Goal: Task Accomplishment & Management: Use online tool/utility

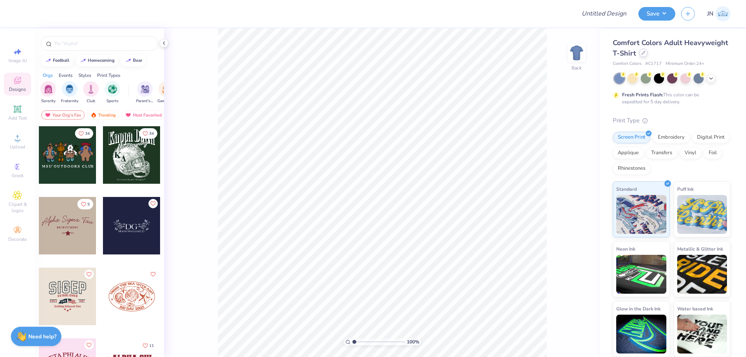
click at [642, 54] on icon at bounding box center [644, 53] width 4 height 4
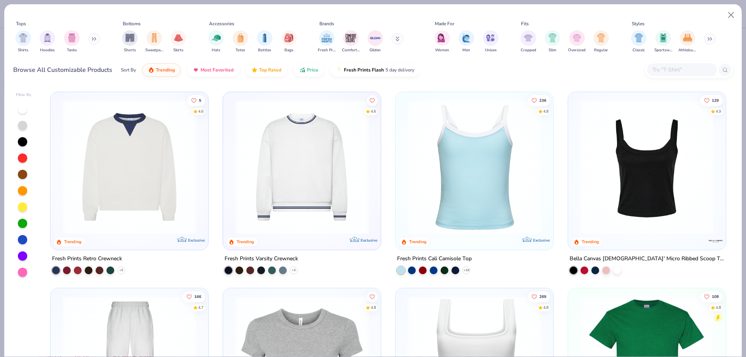
scroll to position [350, 0]
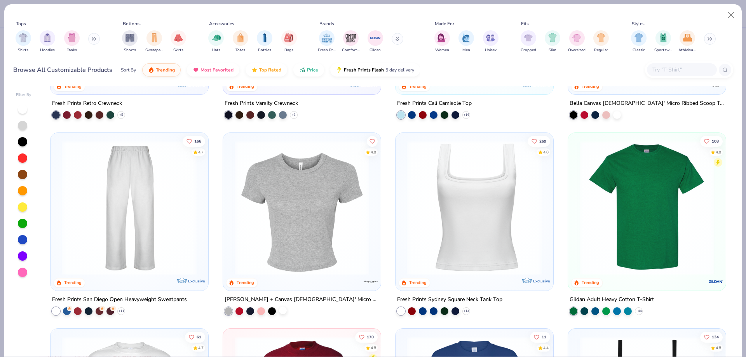
click at [279, 308] on div at bounding box center [283, 310] width 8 height 8
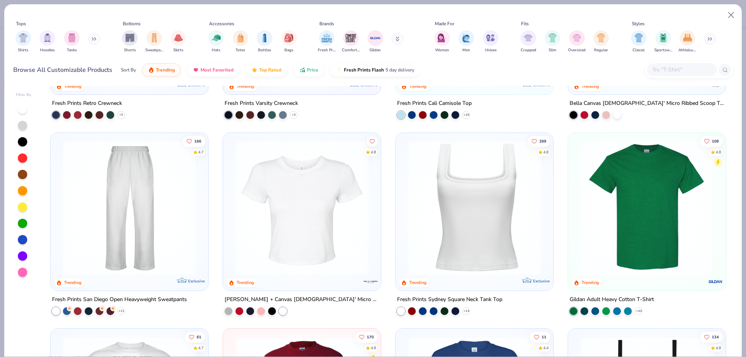
click at [306, 212] on img at bounding box center [302, 207] width 142 height 134
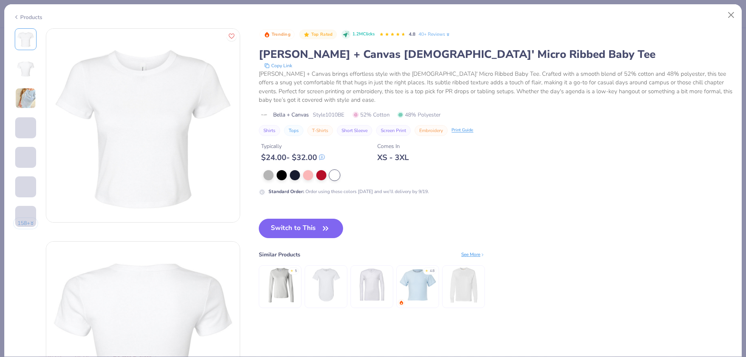
click at [163, 190] on img at bounding box center [143, 126] width 194 height 194
click at [290, 221] on button "Switch to This" at bounding box center [301, 228] width 84 height 19
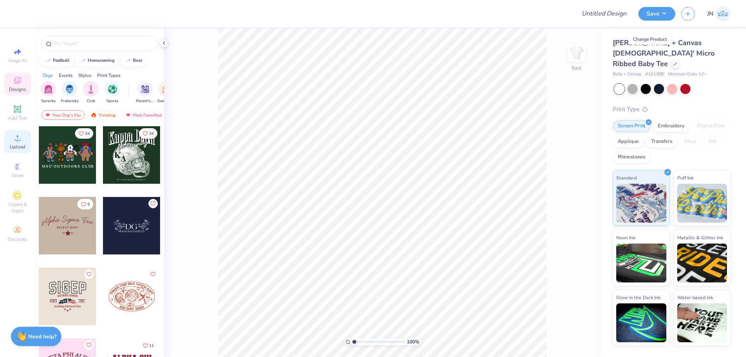
click at [26, 140] on div "Upload" at bounding box center [17, 141] width 27 height 23
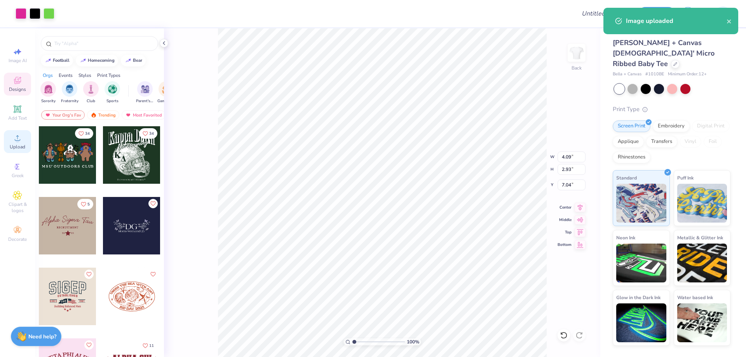
click at [19, 140] on circle at bounding box center [17, 140] width 4 height 4
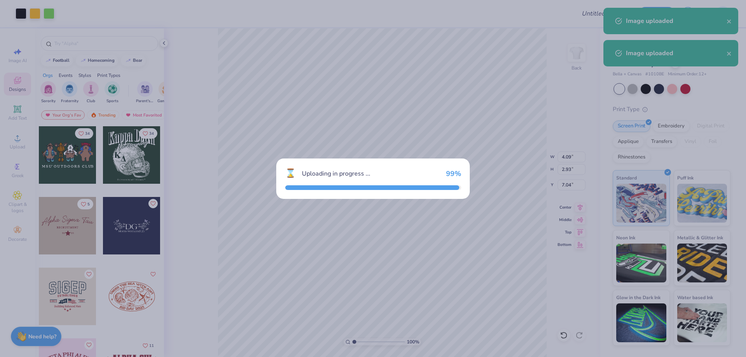
type input "4.30"
type input "4.92"
type input "6.04"
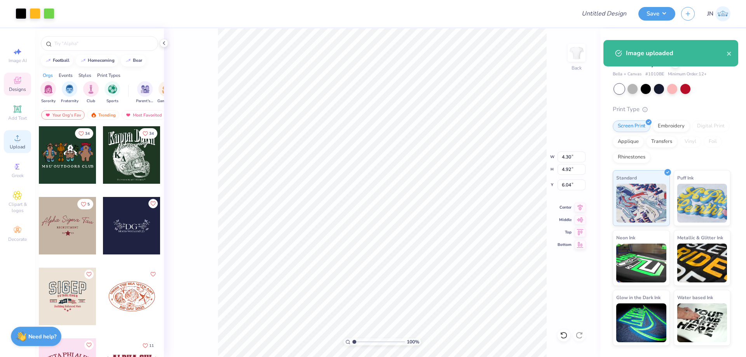
click at [22, 143] on div "Upload" at bounding box center [17, 141] width 27 height 23
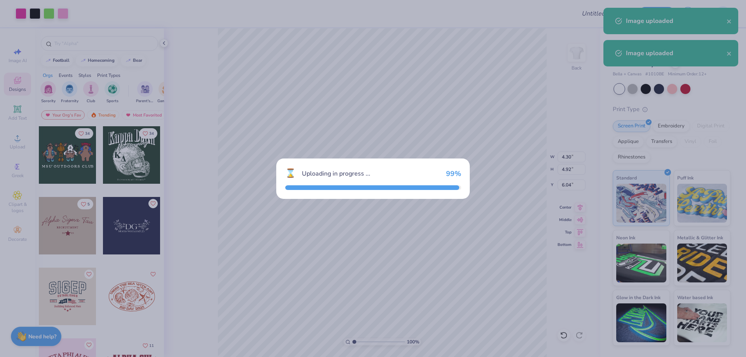
type input "4.43"
type input "4.06"
type input "6.47"
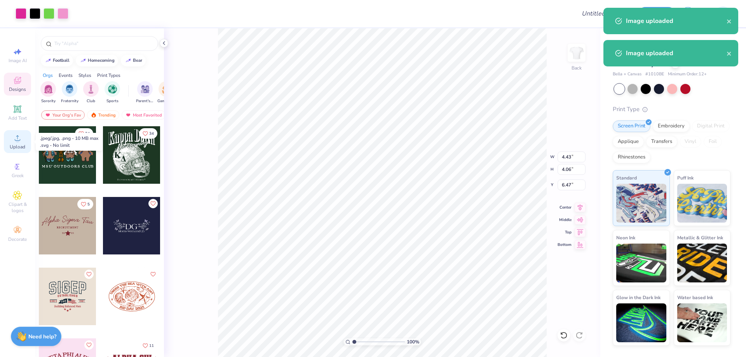
click at [15, 140] on icon at bounding box center [17, 137] width 5 height 5
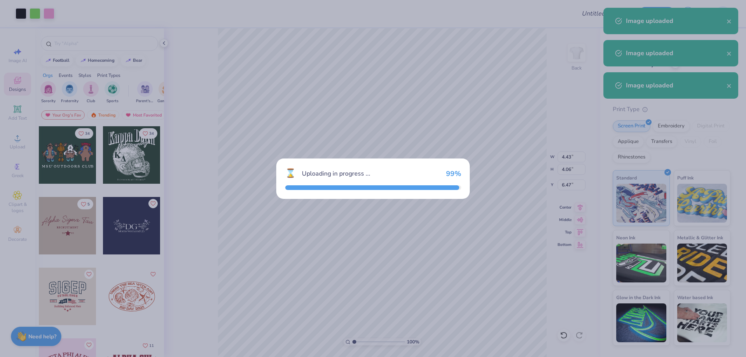
type input "3.78"
type input "3.13"
type input "6.94"
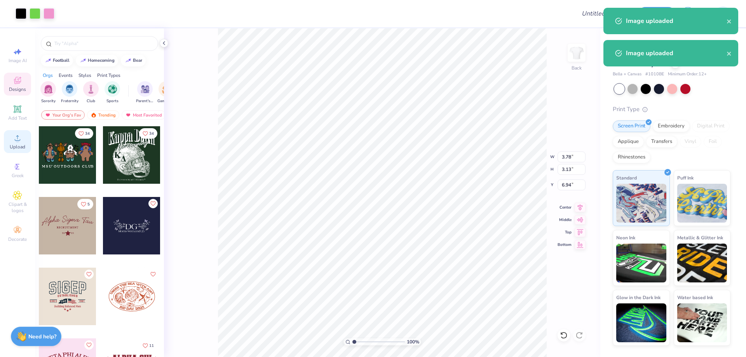
click at [21, 140] on icon at bounding box center [17, 137] width 9 height 9
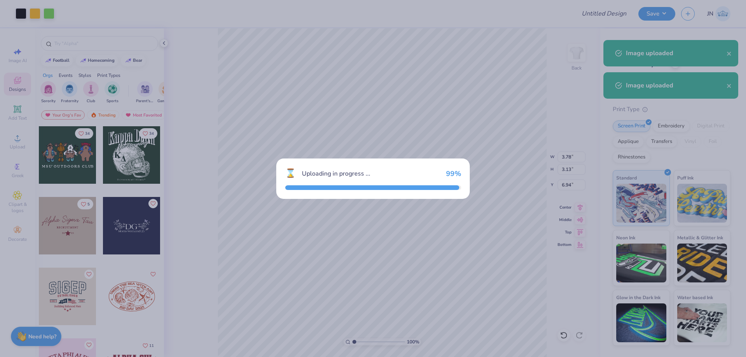
type input "5.07"
type input "4.92"
type input "6.04"
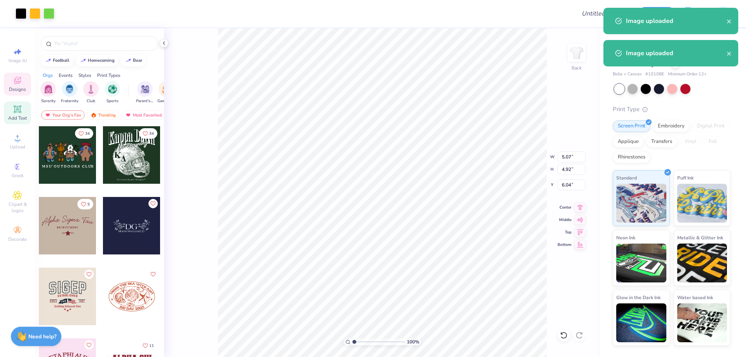
click at [14, 109] on icon at bounding box center [17, 109] width 9 height 9
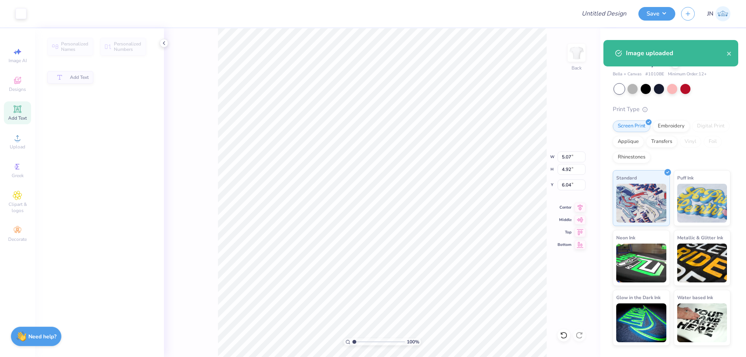
type input "4.77"
type input "1.38"
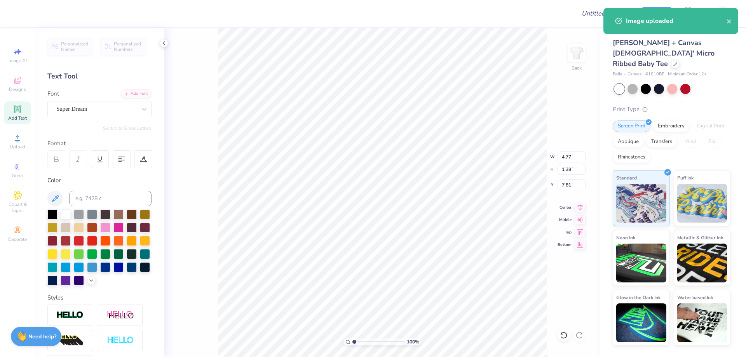
type input "13.33"
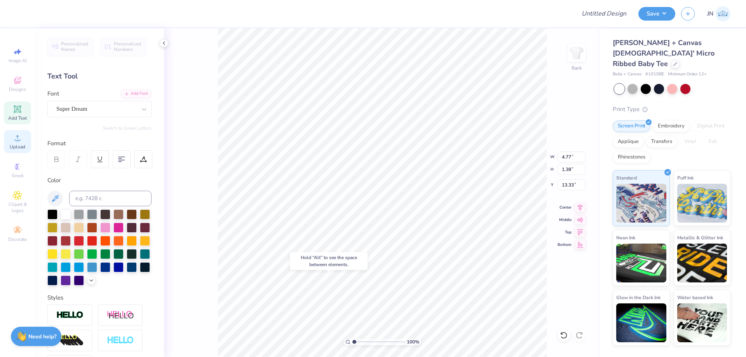
click at [15, 133] on icon at bounding box center [17, 137] width 9 height 9
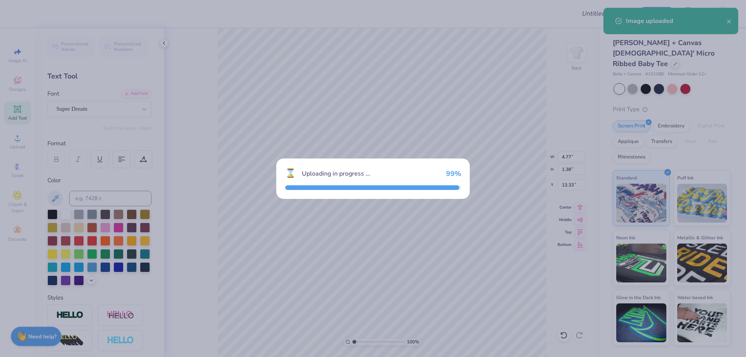
type input "4.27"
type input "4.54"
type input "6.23"
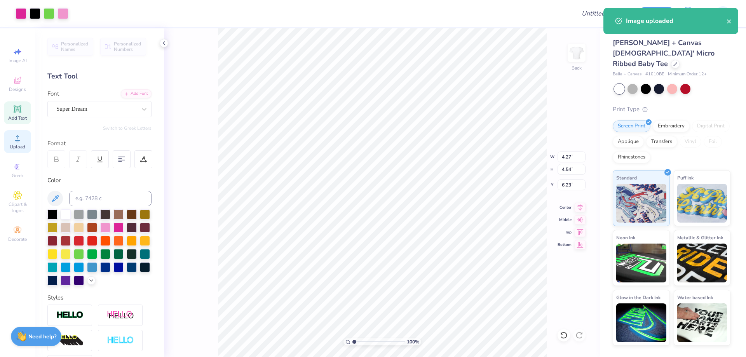
click at [16, 138] on icon at bounding box center [17, 137] width 9 height 9
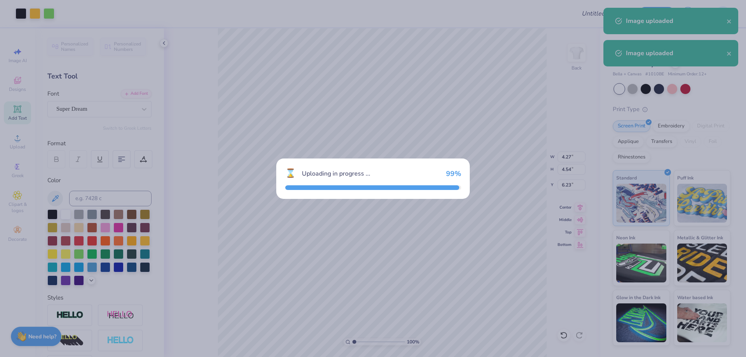
type input "4.16"
type input "4.79"
type input "6.11"
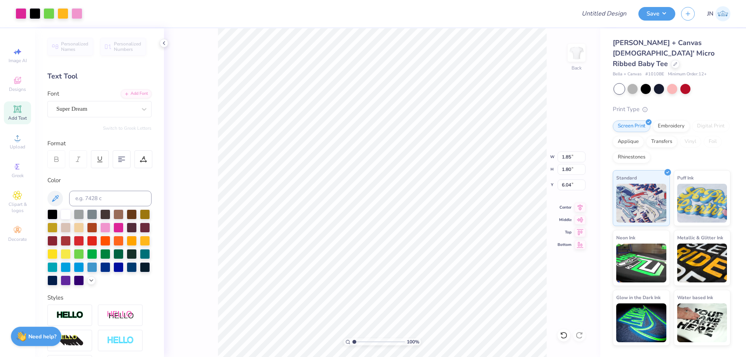
type input "1.85"
type input "1.80"
type input "3.00"
type input "6.15"
type input "1.56"
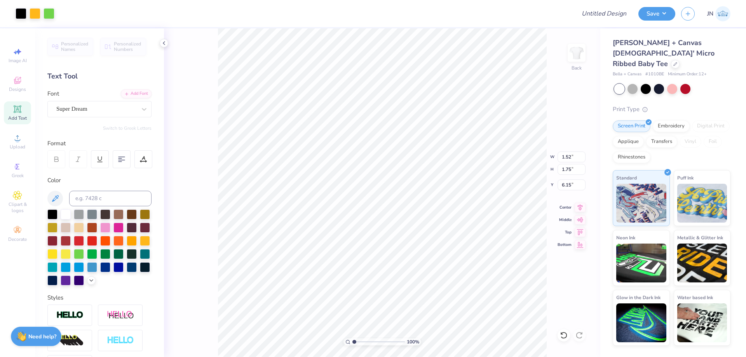
type input "1.66"
type input "6.84"
type input "1.85"
type input "1.80"
type input "6.70"
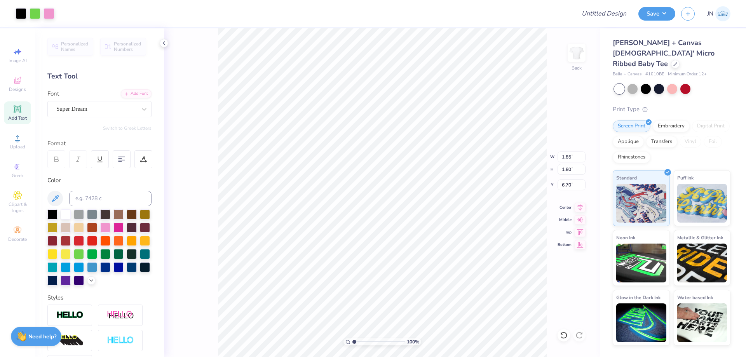
type input "1.38"
type input "1.14"
type input "5.58"
type input "1.62"
type input "1.48"
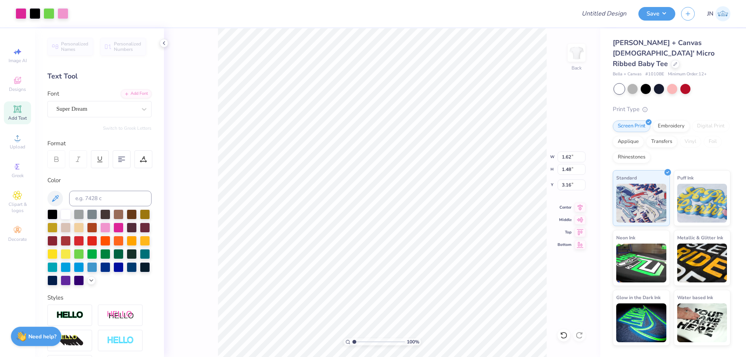
type input "3.69"
type input "1.57"
type input "1.80"
type input "3.00"
type input "1.49"
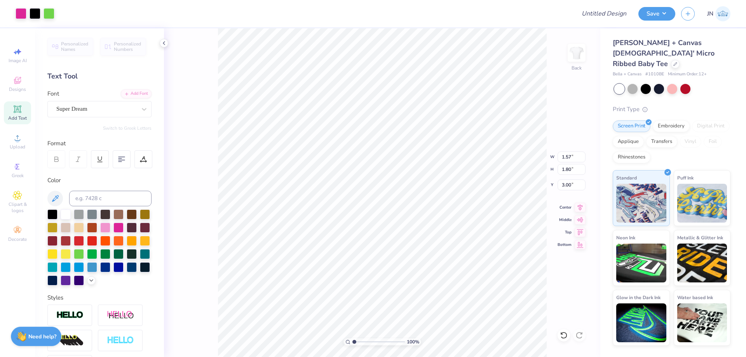
type input "1.07"
type input "4.11"
type input "1.57"
type input "1.80"
type input "3.38"
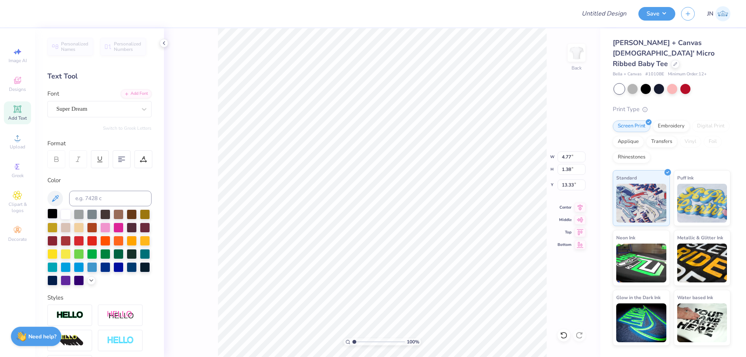
click at [53, 211] on div at bounding box center [52, 214] width 10 height 10
click at [127, 91] on div "Add Font" at bounding box center [136, 93] width 31 height 9
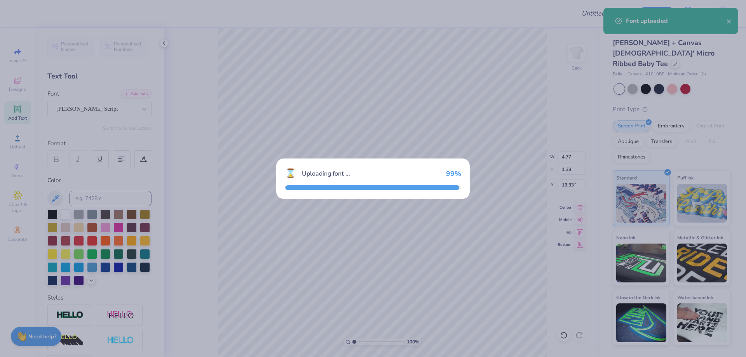
type input "5.13"
type input "1.47"
type input "13.28"
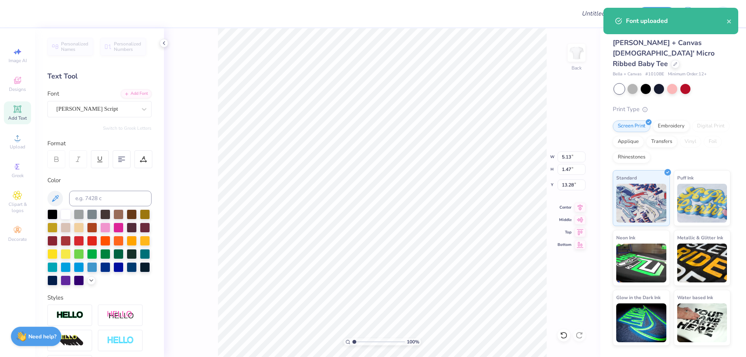
scroll to position [7, 1]
type textarea "z"
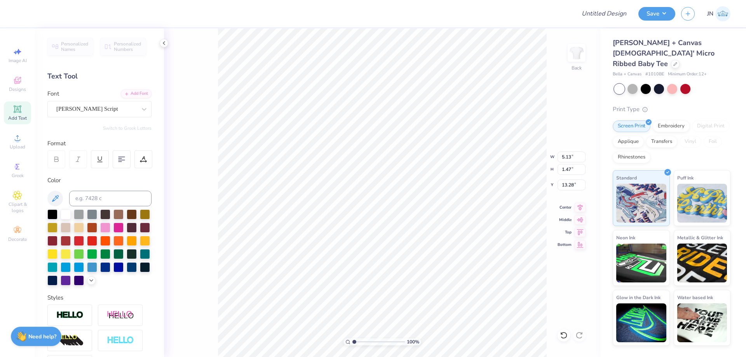
scroll to position [7, 3]
type textarea "Zeta Tau Alpha"
type input "9.74"
type input "2.21"
type input "12.91"
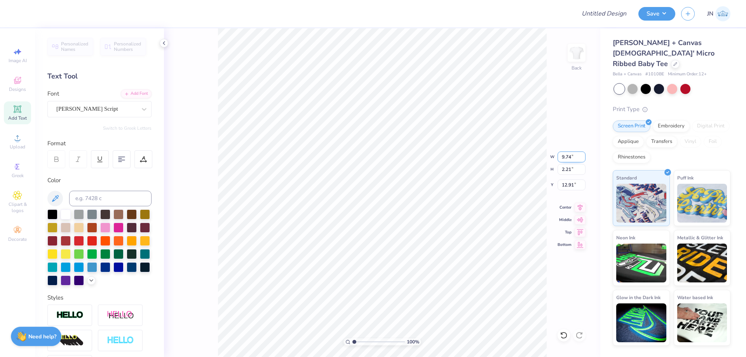
click at [568, 155] on input "9.74" at bounding box center [572, 157] width 28 height 11
type input "8.00"
type input "1.82"
click at [569, 185] on input "13.11" at bounding box center [572, 185] width 28 height 11
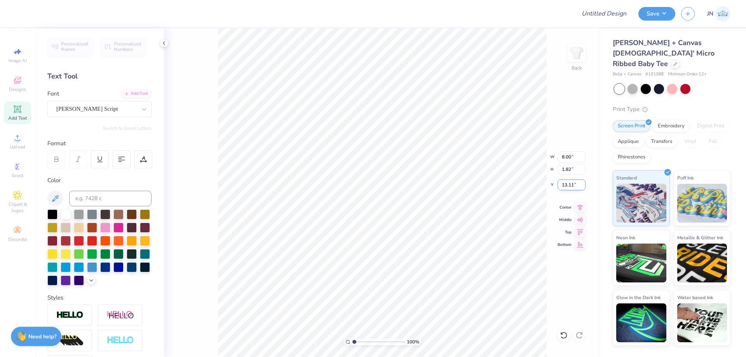
click at [569, 185] on input "13.11" at bounding box center [572, 185] width 28 height 11
click at [569, 185] on input "10.00" at bounding box center [572, 185] width 28 height 11
click at [569, 185] on input "5.00" at bounding box center [572, 185] width 28 height 11
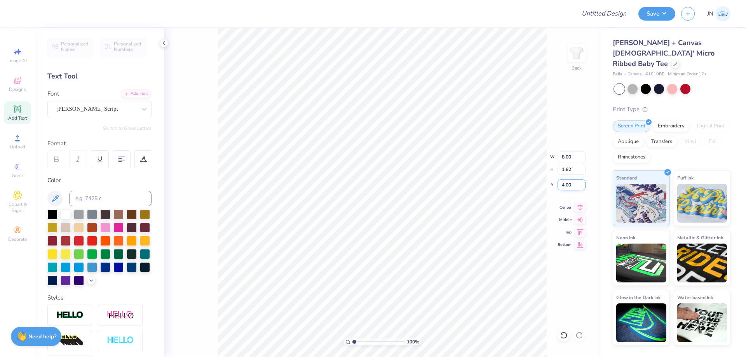
click at [569, 185] on input "4.00" at bounding box center [572, 185] width 28 height 11
type input "3.00"
click at [449, 212] on li "Duplicate" at bounding box center [459, 211] width 61 height 15
type input "4.00"
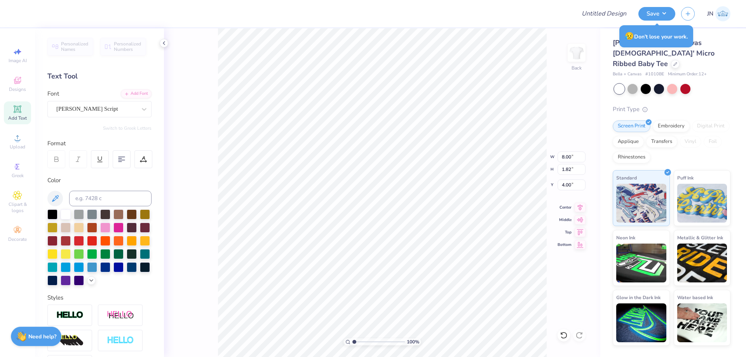
scroll to position [7, 1]
type textarea "Z"
type textarea "Bid Day 202"
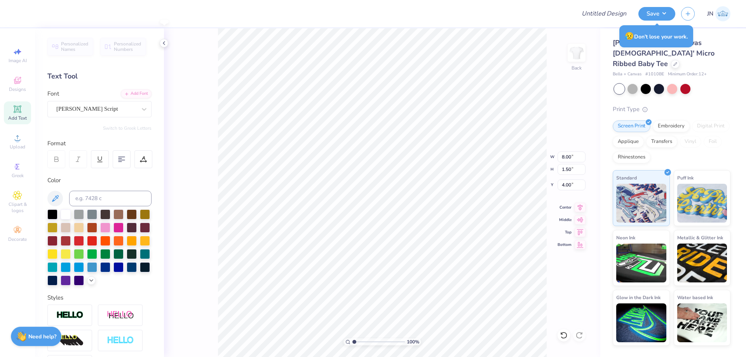
type input "1.50"
type input "4.16"
type textarea "Bid Day '25"
type input "7.09"
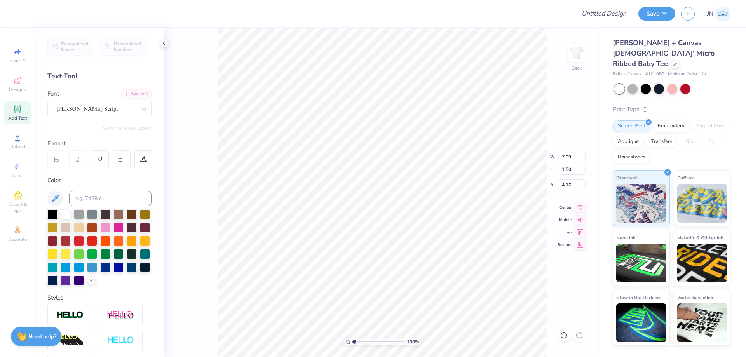
type input "1.54"
type input "4.05"
type textarea "Bid Day 25"
type input "6.59"
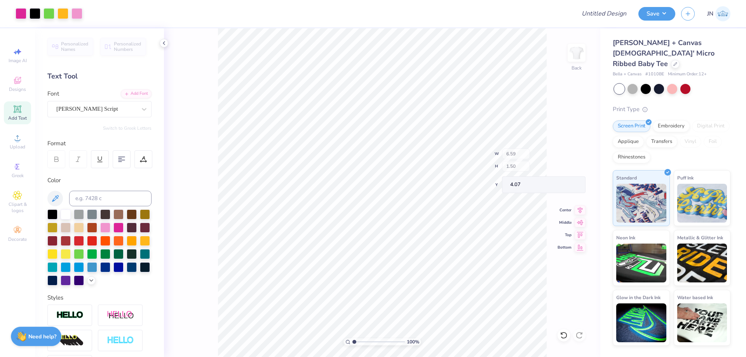
type input "1.50"
type input "4.07"
type input "3.88"
type input "0.88"
type input "4.38"
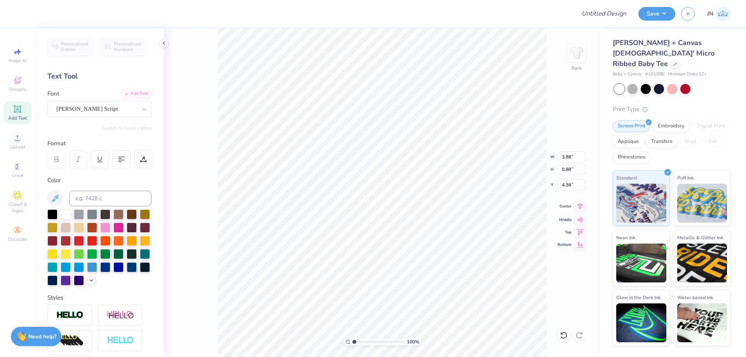
click at [579, 206] on icon at bounding box center [580, 206] width 11 height 9
type input "7.62"
type input "5.12"
type input "1.35"
type input "3.00"
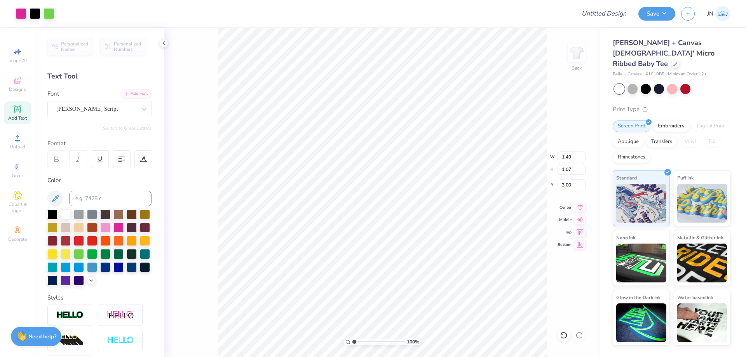
type input "1.49"
type input "1.07"
type input "1.93"
type input "1.57"
type input "1.80"
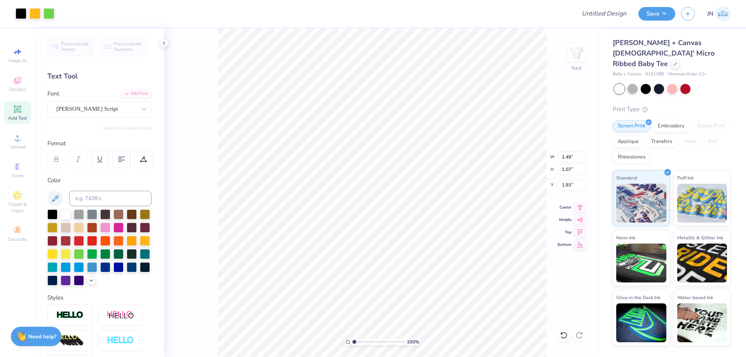
type input "1.35"
type input "0.90"
type input "7.76"
type input "4.88"
type input "1.27"
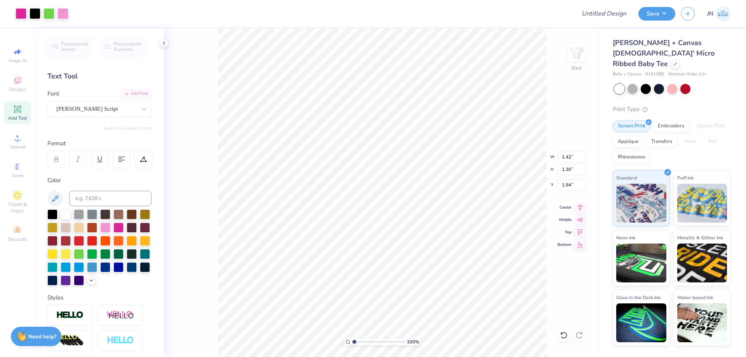
type input "1.42"
type input "1.30"
type input "1.94"
type input "3.88"
type input "0.88"
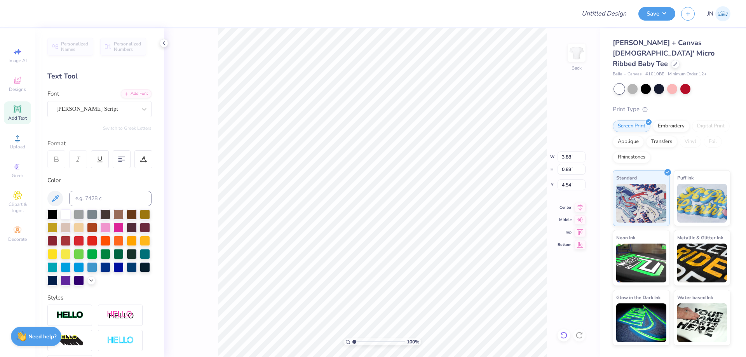
click at [567, 335] on icon at bounding box center [564, 336] width 8 height 8
type input "4.38"
type input "4.82"
type input "1.37"
type input "1.45"
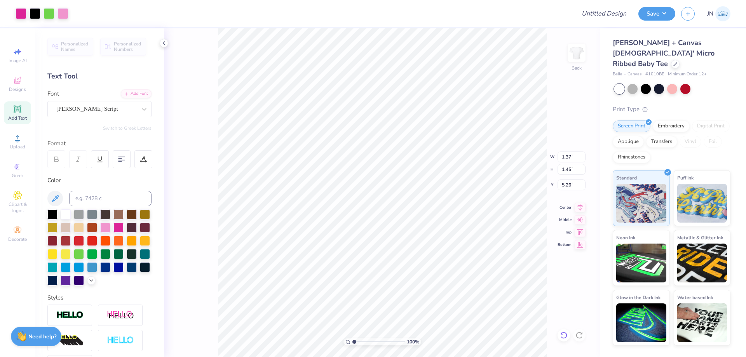
type input "4.94"
type input "1.38"
type input "1.57"
type input "1.43"
type input "1.31"
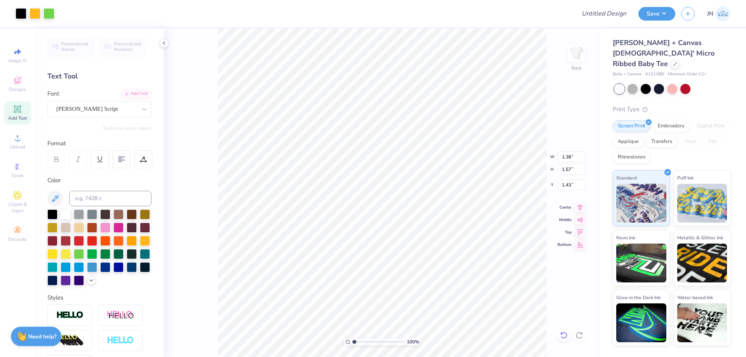
type input "0.94"
type input "2.06"
type input "3.88"
type input "0.88"
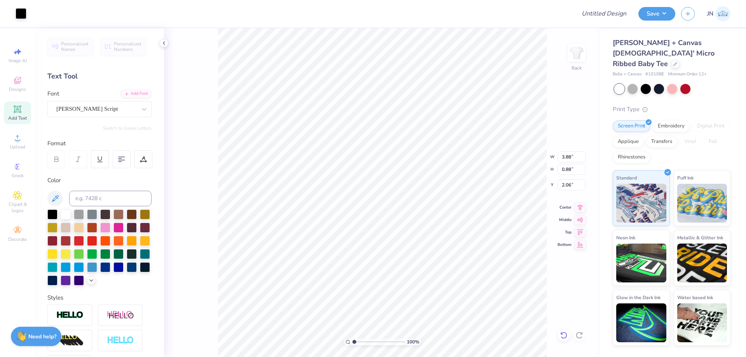
type input "4.38"
type input "8.00"
type input "1.82"
type input "3.00"
click at [442, 342] on li "Send to Back" at bounding box center [445, 347] width 61 height 15
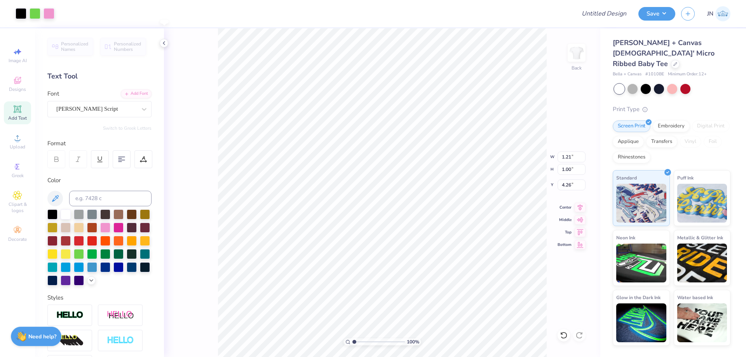
type input "4.38"
type input "4.94"
type input "1.37"
type input "1.45"
type input "5.26"
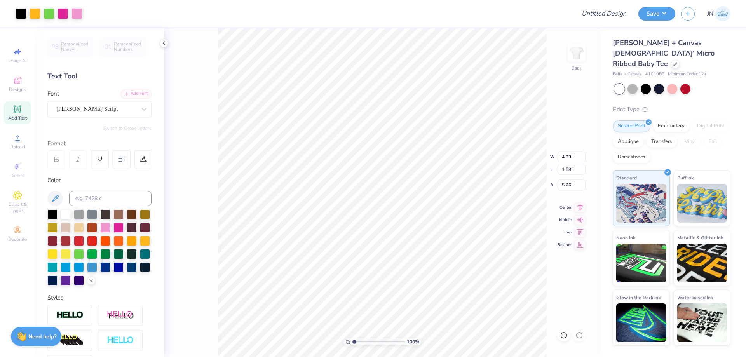
type input "4.93"
type input "1.58"
type input "1.78"
type input "1.38"
type input "1.57"
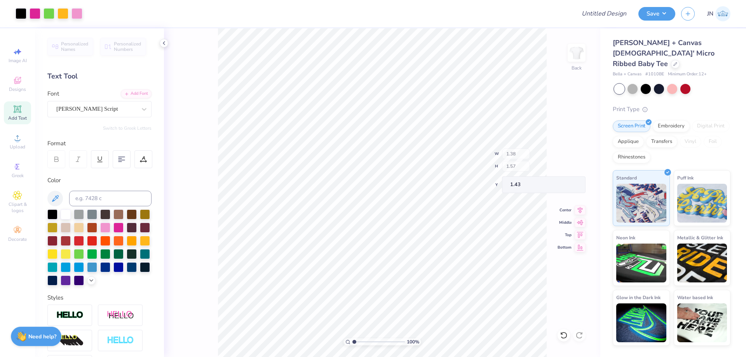
type input "1.14"
type input "1.43"
type input "4.76"
type input "1.37"
type input "1.45"
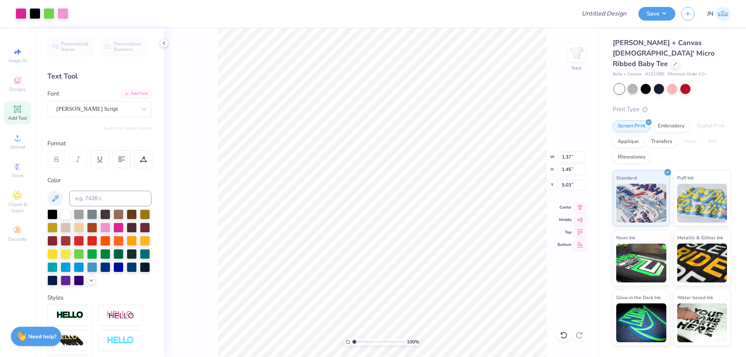
type input "5.26"
type input "1.62"
type input "1.58"
type input "3.29"
type input "2.06"
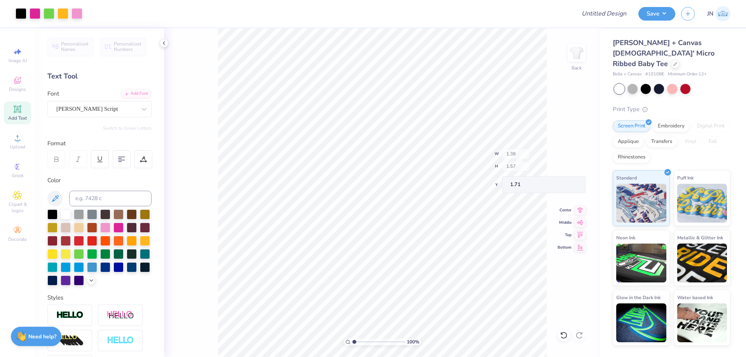
type input "1.71"
type input "5.03"
type input "1.43"
type input "1.18"
type input "1.35"
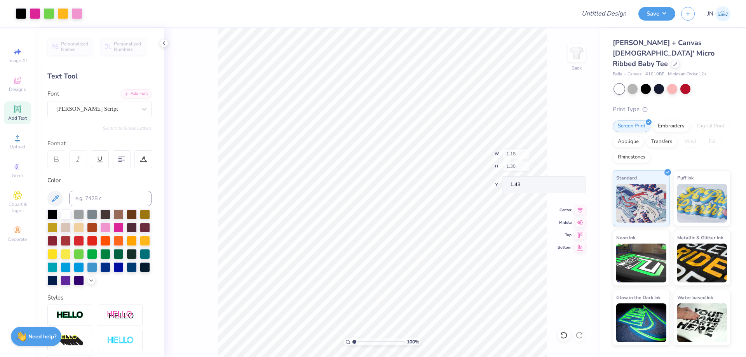
type input "1.65"
click at [562, 332] on icon at bounding box center [564, 336] width 8 height 8
click at [581, 331] on div at bounding box center [579, 335] width 12 height 12
type input "1.99"
type input "1.18"
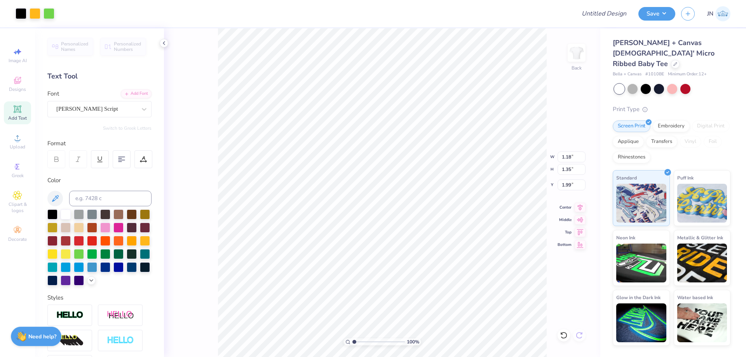
type input "1.35"
type input "1.65"
type input "5.44"
type input "1.41"
type input "1.37"
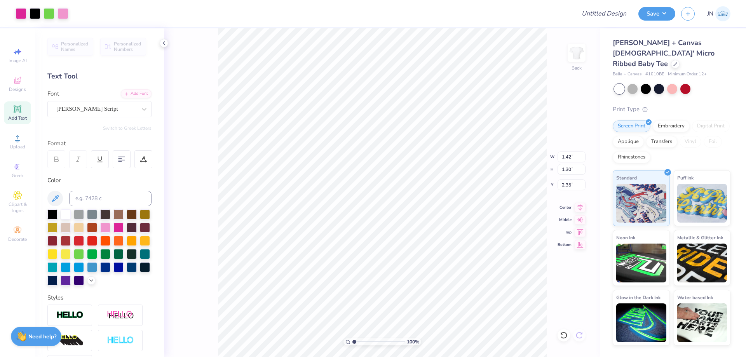
type input "2.35"
type input "1.21"
type input "1.00"
type input "5.03"
type input "4.82"
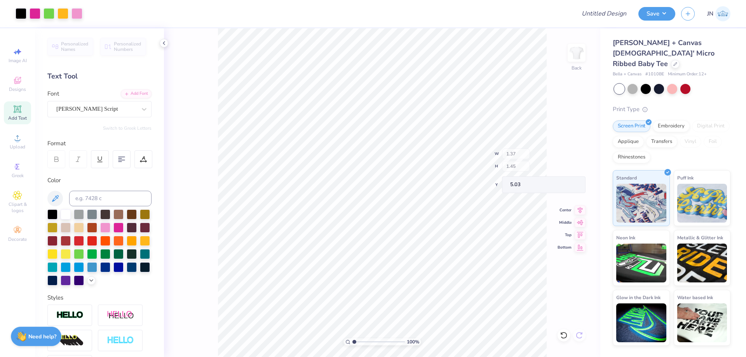
type input "4.82"
type input "4.76"
type input "5.59"
type input "4.82"
type input "5.05"
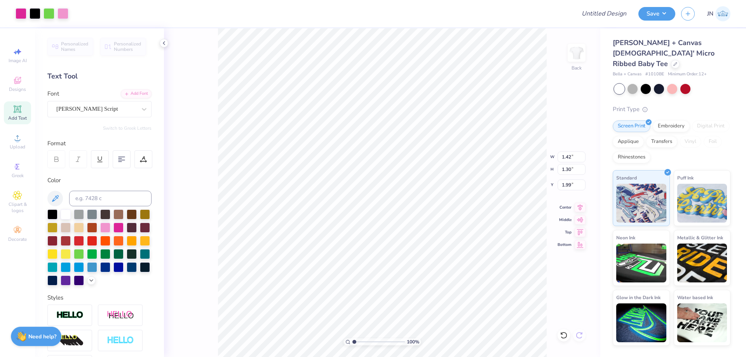
type input "1.99"
type input "1.21"
type input "1.00"
type input "4.76"
type input "4.52"
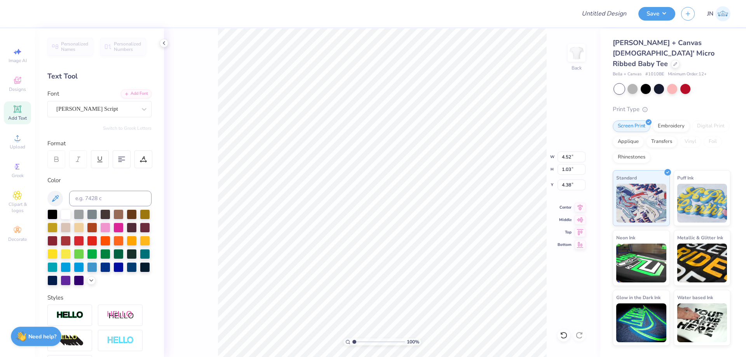
type input "1.03"
click at [581, 206] on icon at bounding box center [580, 206] width 11 height 9
type input "8.00"
type input "1.82"
type input "3.00"
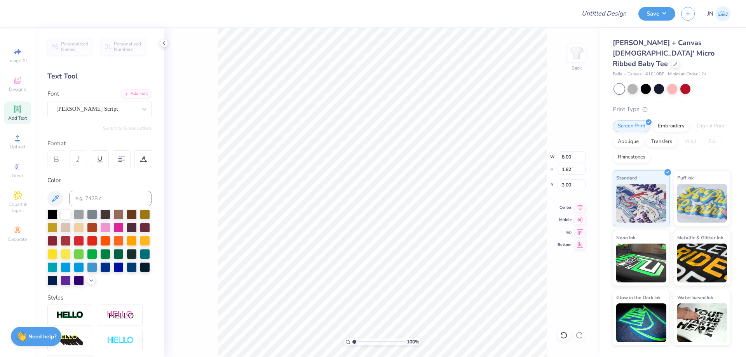
type input "7.54"
type input "1.71"
type input "3.18"
type input "4.52"
type input "1.03"
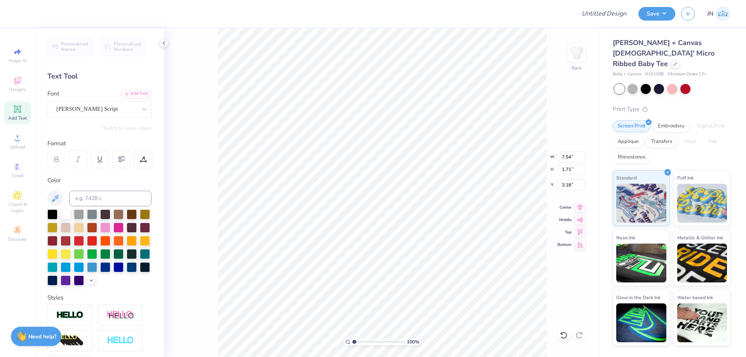
type input "4.38"
type input "4.03"
type input "0.92"
type input "4.70"
type input "5.42"
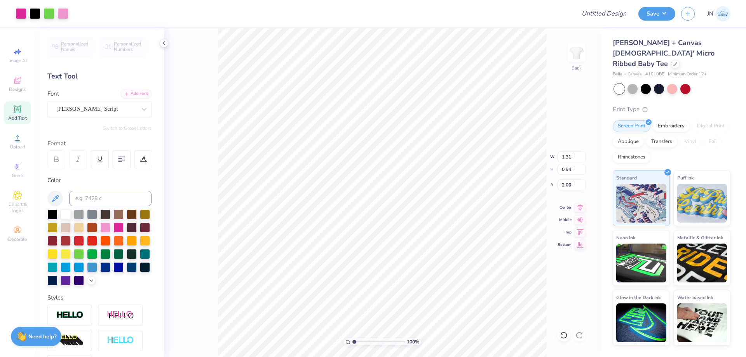
type input "1.37"
type input "1.45"
type input "5.03"
click at [586, 209] on div "100 % Back W 7.54 7.54 " H 1.71 1.71 " Y 3.18 3.18 " Center Middle Top Bottom" at bounding box center [382, 192] width 436 height 329
click at [582, 209] on icon at bounding box center [580, 206] width 11 height 9
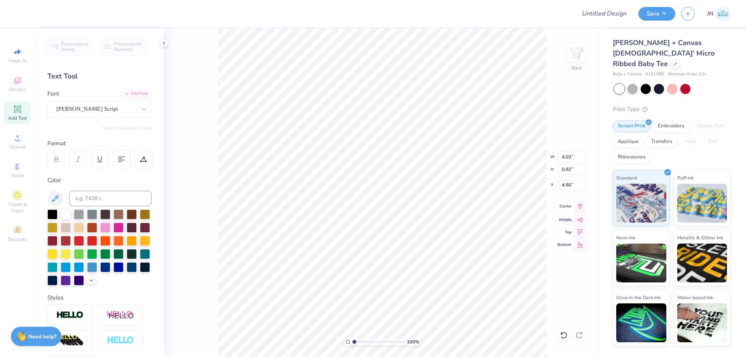
click at [582, 208] on icon at bounding box center [580, 206] width 11 height 9
type input "7.54"
type input "1.71"
type input "3.18"
click at [581, 208] on icon at bounding box center [580, 206] width 11 height 9
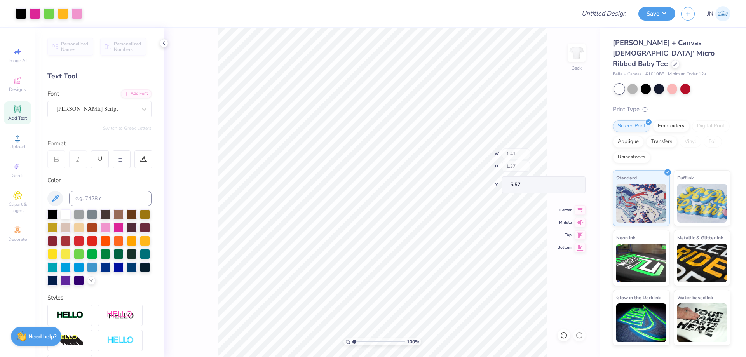
type input "5.57"
type input "5.26"
type input "5.42"
click at [565, 156] on input "10.32" at bounding box center [572, 157] width 28 height 11
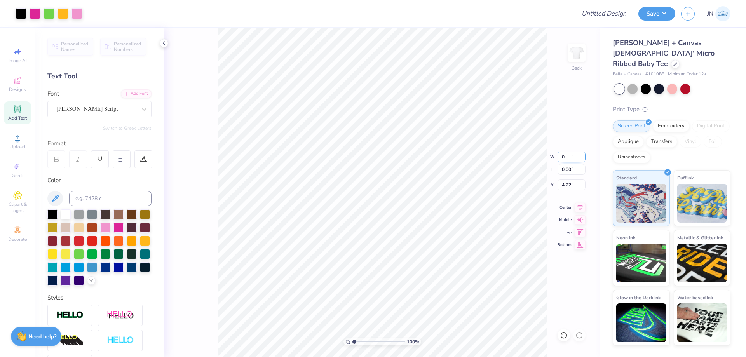
type input "0.00"
type input "4.22"
click at [565, 156] on input "0.00" at bounding box center [572, 157] width 28 height 11
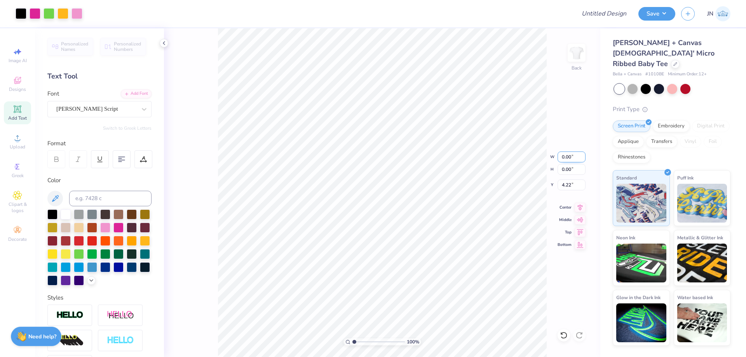
click at [566, 156] on input "0.00" at bounding box center [572, 157] width 28 height 11
click at [562, 155] on input "0.00" at bounding box center [572, 157] width 28 height 11
type input "10.00"
type input "4.97"
click at [569, 187] on input "1.73" at bounding box center [572, 185] width 28 height 11
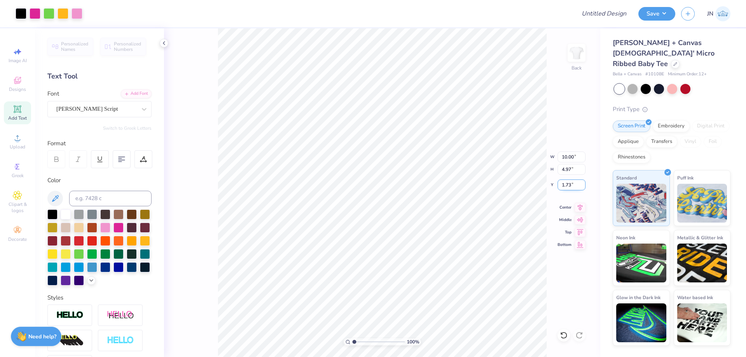
click at [569, 187] on input "1.73" at bounding box center [572, 185] width 28 height 11
type input "2.00"
click at [568, 183] on input "2.00" at bounding box center [572, 185] width 28 height 11
type input "1.50"
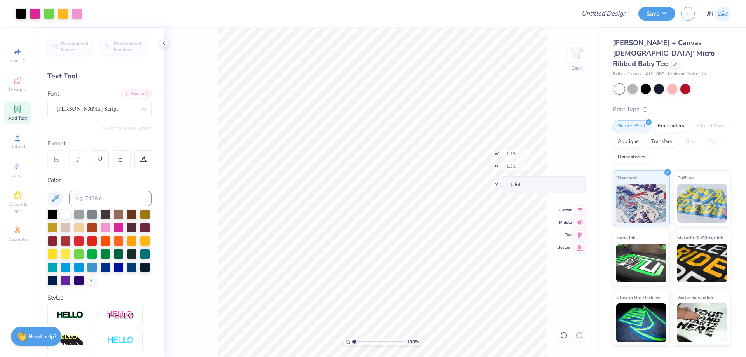
type input "1.53"
type input "1.36"
type input "1.32"
type input "5.48"
type input "5.15"
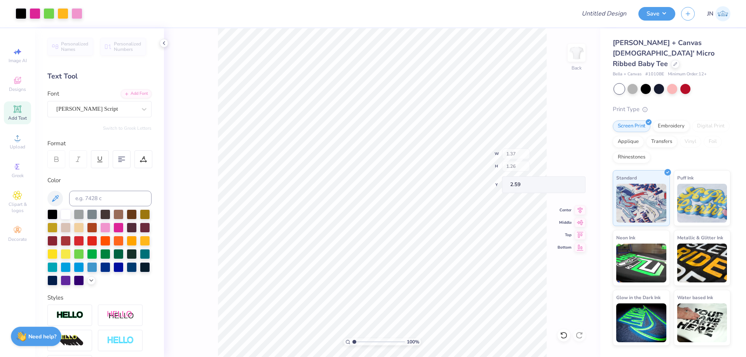
type input "2.59"
type input "1.50"
type input "3.00"
type input "4.71"
type input "1.97"
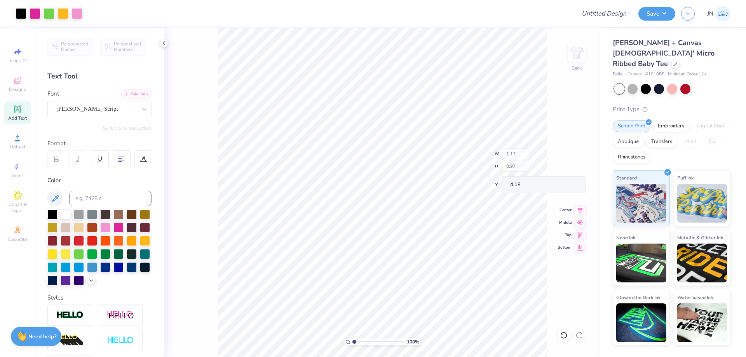
type input "4.22"
click at [15, 138] on icon at bounding box center [17, 137] width 9 height 9
click at [618, 13] on input "Design Title" at bounding box center [595, 14] width 76 height 16
paste input "FPS240047"
click at [663, 9] on button "Save" at bounding box center [657, 13] width 37 height 14
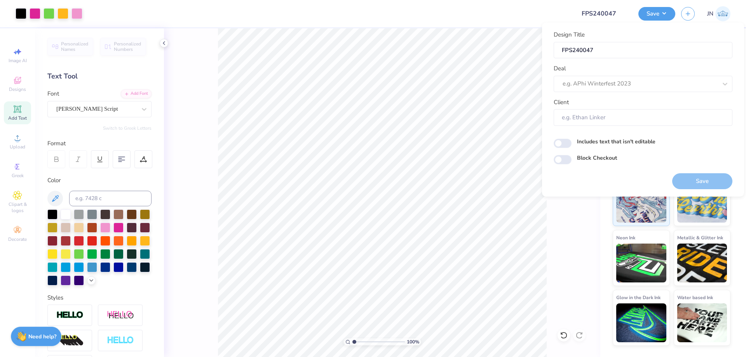
click at [628, 70] on div "Deal e.g. APhi Winterfest 2023" at bounding box center [643, 78] width 179 height 28
click at [626, 74] on div "Deal e.g. APhi Winterfest 2023" at bounding box center [643, 78] width 179 height 28
click at [623, 79] on div at bounding box center [640, 84] width 155 height 10
click at [606, 100] on div "Design Tool Gallery" at bounding box center [643, 104] width 173 height 13
click at [689, 180] on button "Save" at bounding box center [702, 181] width 60 height 16
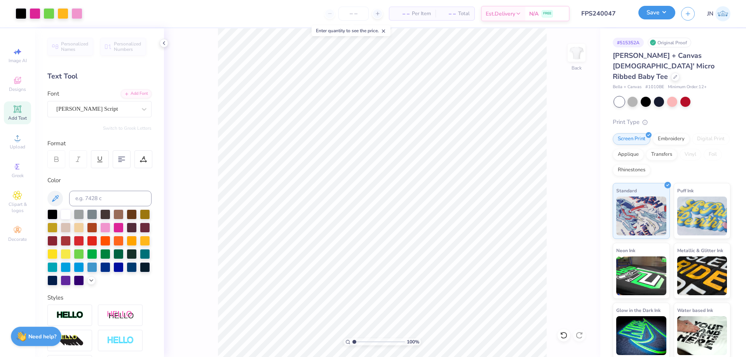
click at [652, 10] on button "Save" at bounding box center [657, 13] width 37 height 14
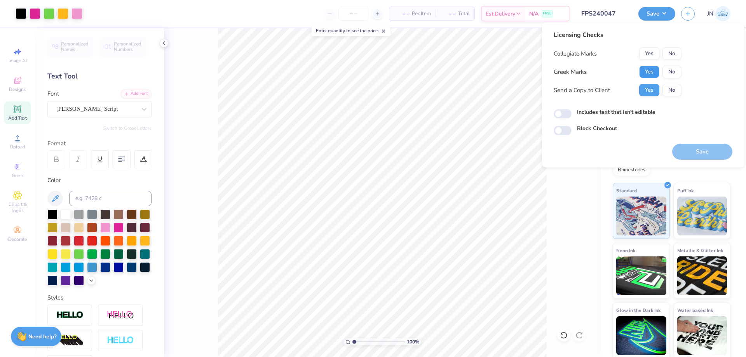
click at [644, 71] on button "Yes" at bounding box center [649, 72] width 20 height 12
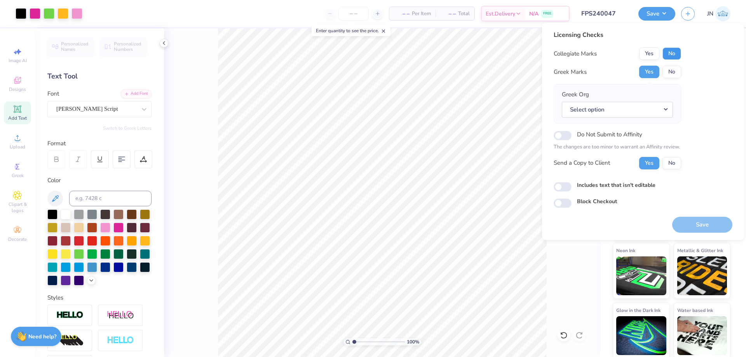
click at [674, 54] on button "No" at bounding box center [672, 53] width 19 height 12
click at [620, 107] on button "Select option" at bounding box center [617, 110] width 111 height 16
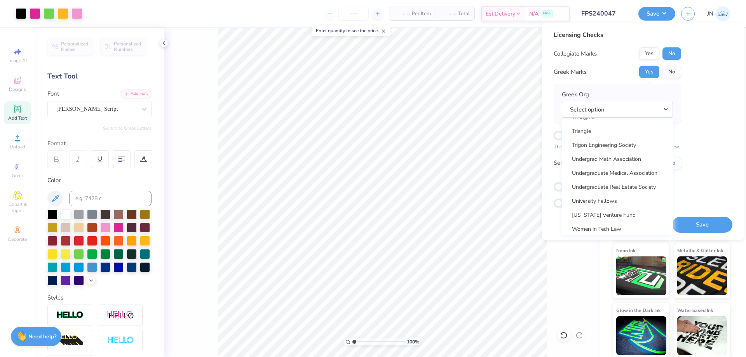
scroll to position [6101, 0]
click at [606, 171] on link "Zeta Tau Alpha" at bounding box center [617, 169] width 105 height 13
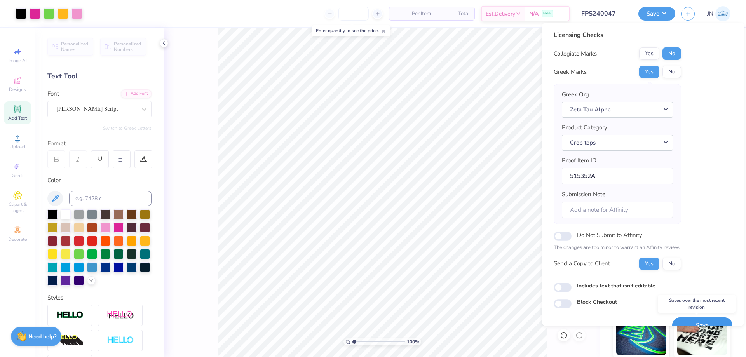
click at [682, 322] on button "Save" at bounding box center [702, 326] width 60 height 16
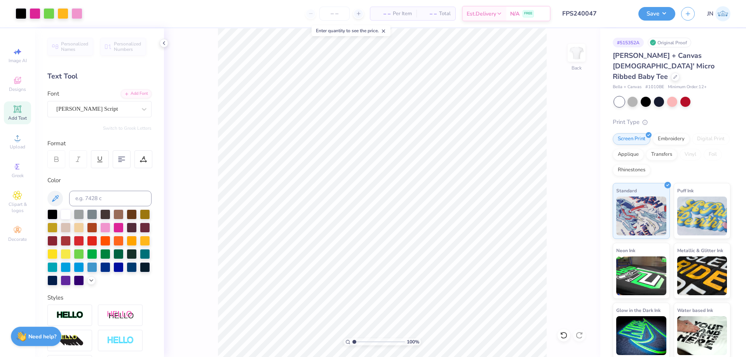
click at [604, 14] on input "FPS240047" at bounding box center [595, 14] width 76 height 16
